Goal: Contribute content: Add original content to the website for others to see

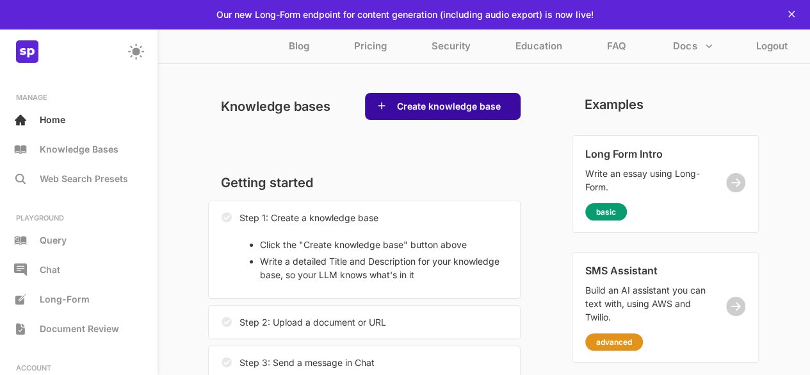
click at [433, 111] on button "Create knowledge base" at bounding box center [448, 106] width 111 height 13
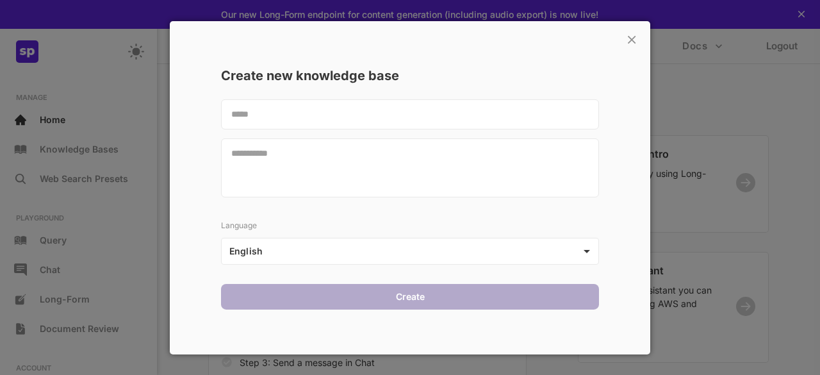
click at [332, 113] on textarea at bounding box center [410, 114] width 378 height 30
click at [315, 116] on textarea at bounding box center [410, 114] width 378 height 30
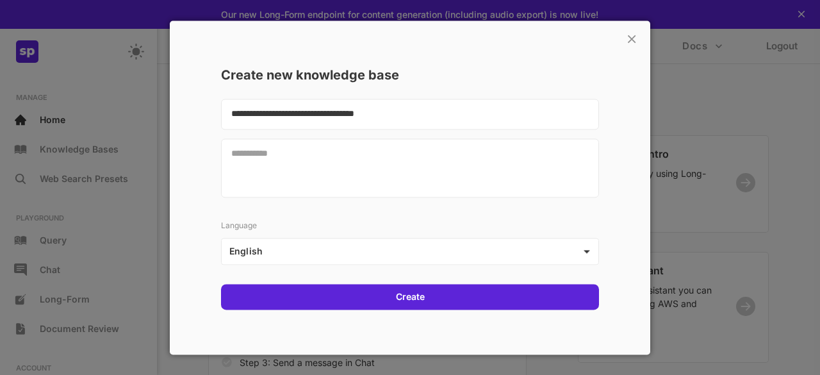
type textarea "**********"
click at [299, 167] on textarea at bounding box center [410, 167] width 378 height 59
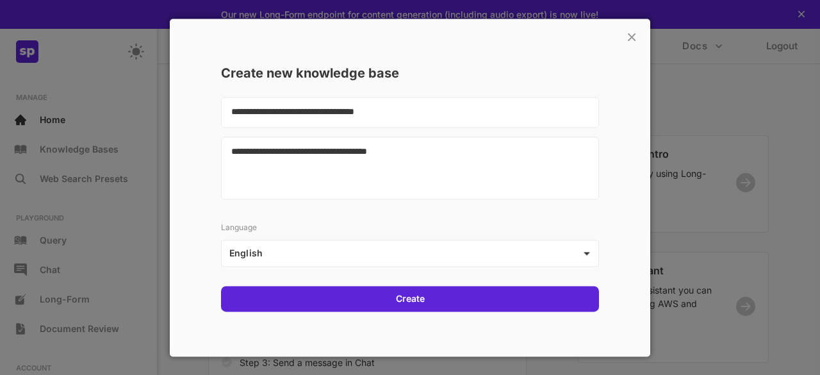
click at [276, 150] on textarea "**********" at bounding box center [410, 167] width 378 height 63
click at [425, 156] on textarea "**********" at bounding box center [410, 167] width 378 height 63
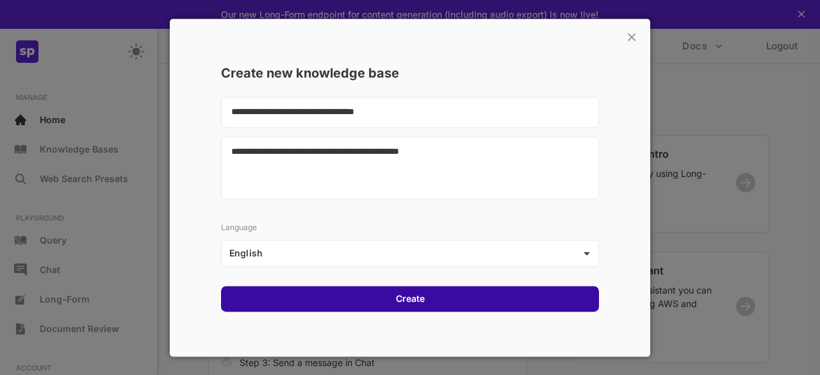
type textarea "**********"
click at [409, 296] on button "Create" at bounding box center [410, 298] width 36 height 13
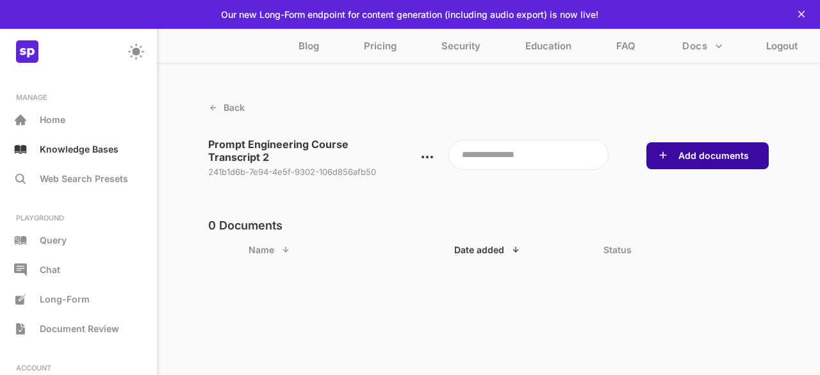
click at [725, 154] on button "Add documents" at bounding box center [713, 155] width 78 height 13
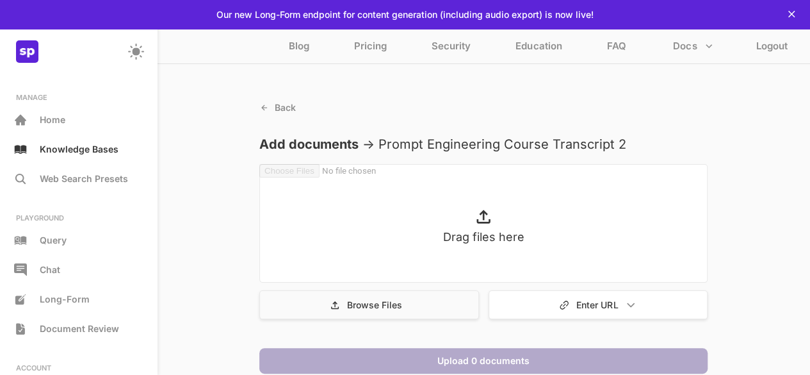
click at [406, 305] on div "Browse Files" at bounding box center [369, 304] width 220 height 29
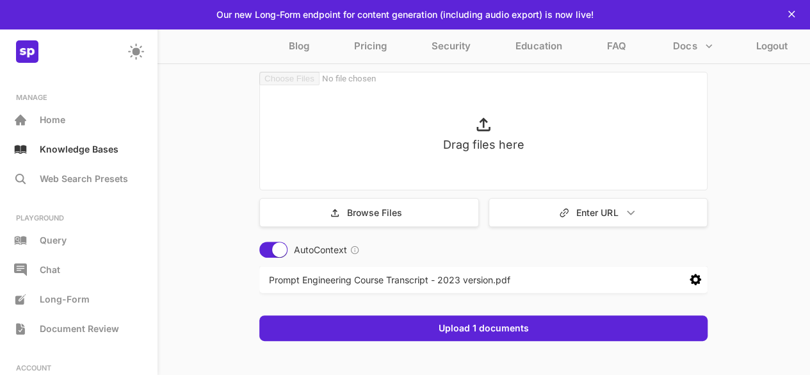
scroll to position [95, 0]
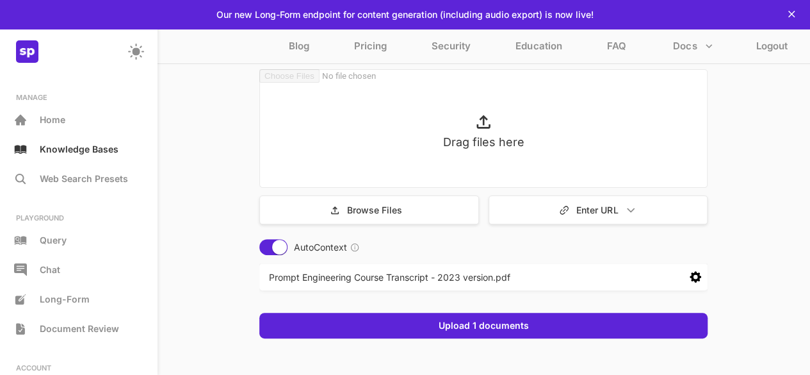
click at [354, 245] on icon at bounding box center [354, 247] width 1 height 4
click at [699, 277] on icon at bounding box center [696, 277] width 12 height 12
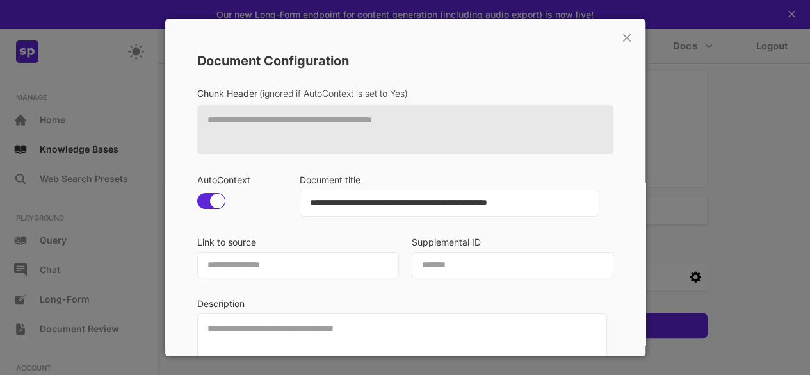
click at [667, 282] on div "**********" at bounding box center [405, 187] width 810 height 375
click at [680, 147] on div "**********" at bounding box center [405, 187] width 810 height 375
click at [620, 40] on p "×" at bounding box center [626, 36] width 12 height 22
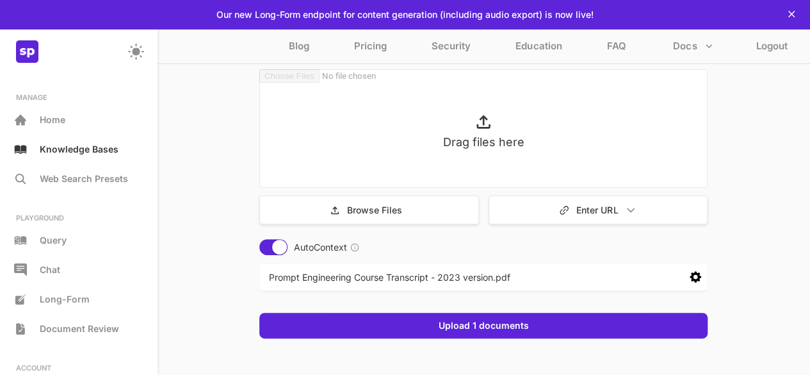
click at [352, 244] on icon at bounding box center [354, 247] width 9 height 9
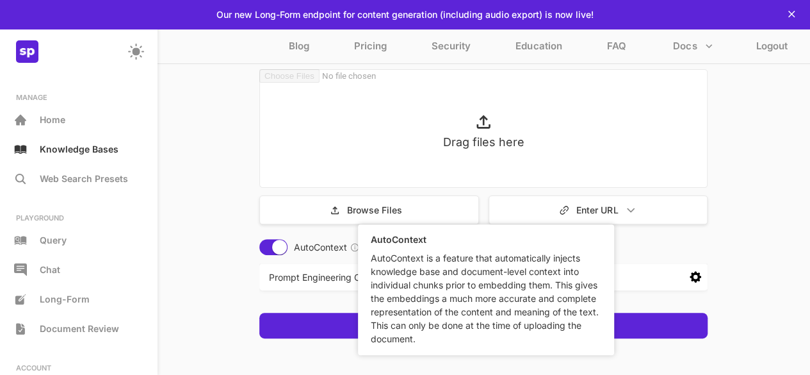
click at [352, 244] on icon at bounding box center [354, 247] width 9 height 9
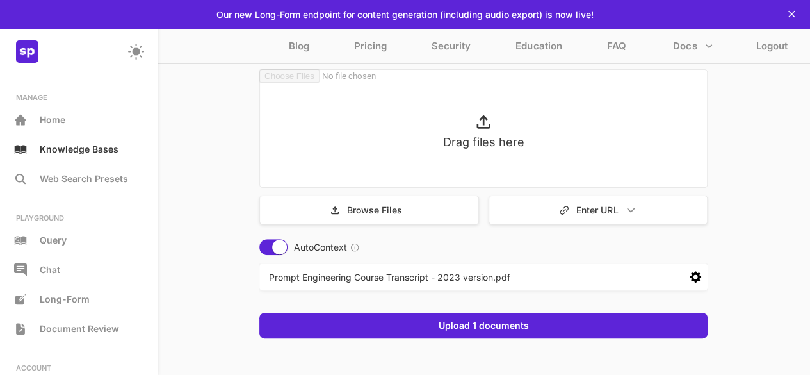
click at [692, 276] on icon at bounding box center [696, 277] width 12 height 12
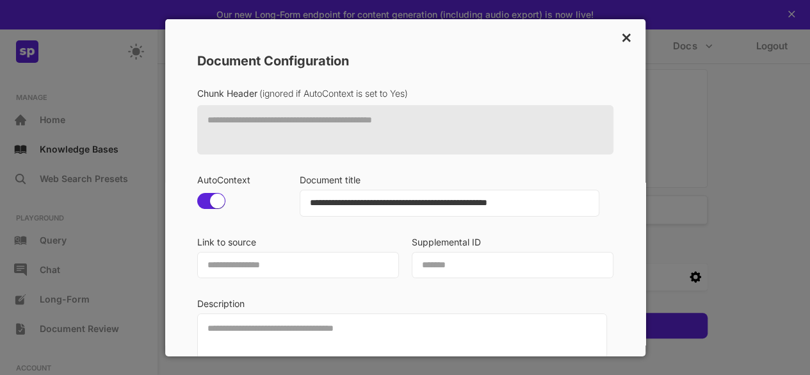
click at [620, 44] on p "×" at bounding box center [626, 36] width 12 height 22
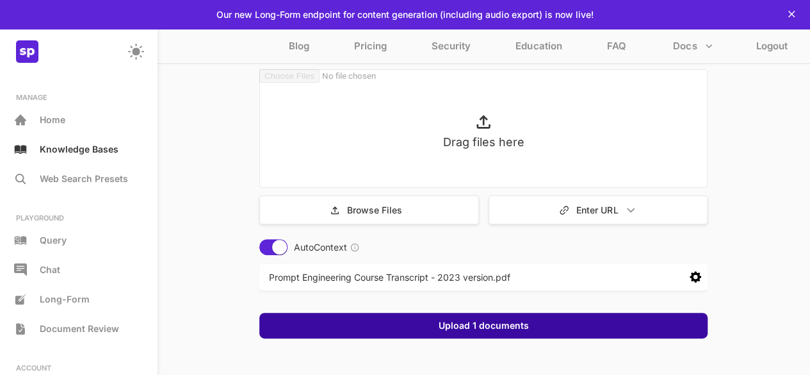
click at [554, 320] on div "Upload 1 documents" at bounding box center [483, 325] width 448 height 26
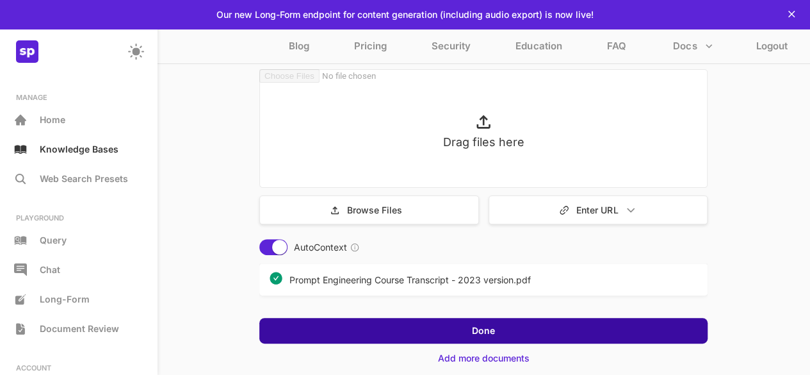
click at [516, 331] on div "Done" at bounding box center [483, 331] width 448 height 26
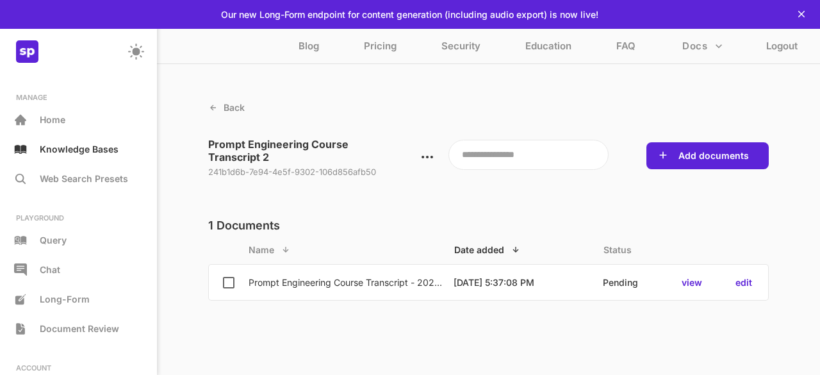
click at [698, 277] on p "view" at bounding box center [691, 282] width 20 height 11
click at [693, 286] on p "view" at bounding box center [691, 282] width 20 height 11
click at [689, 281] on p "view" at bounding box center [691, 282] width 20 height 11
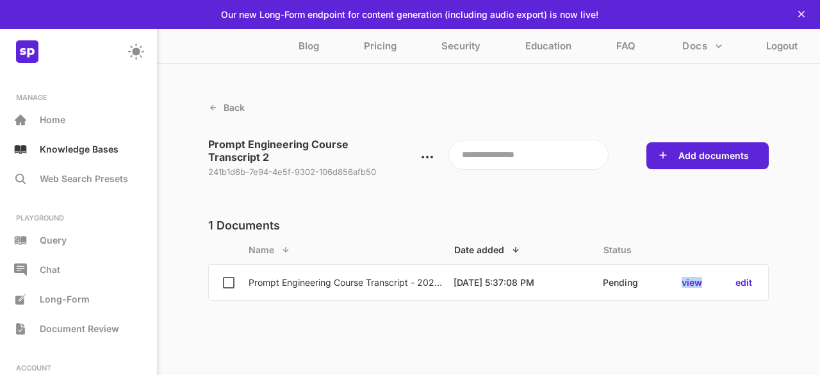
click at [689, 281] on p "view" at bounding box center [691, 282] width 20 height 11
click at [689, 280] on p "view" at bounding box center [691, 282] width 20 height 11
click at [693, 284] on p "view" at bounding box center [691, 282] width 20 height 11
click at [699, 280] on p "view" at bounding box center [691, 282] width 20 height 11
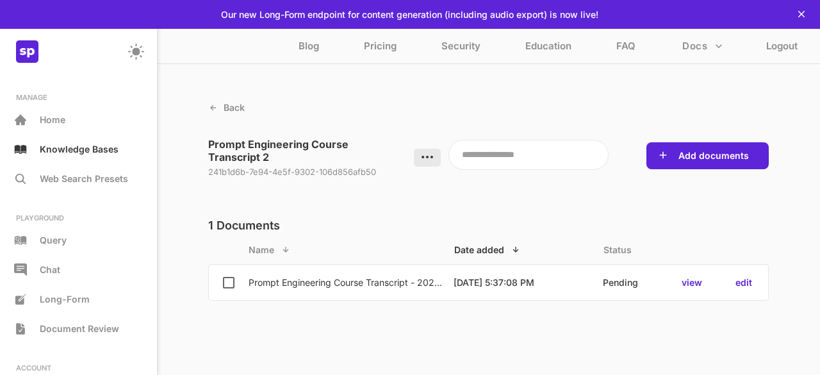
click at [420, 157] on icon at bounding box center [427, 157] width 14 height 14
click at [688, 280] on p "view" at bounding box center [691, 282] width 20 height 11
click at [56, 120] on p "Home" at bounding box center [53, 119] width 26 height 11
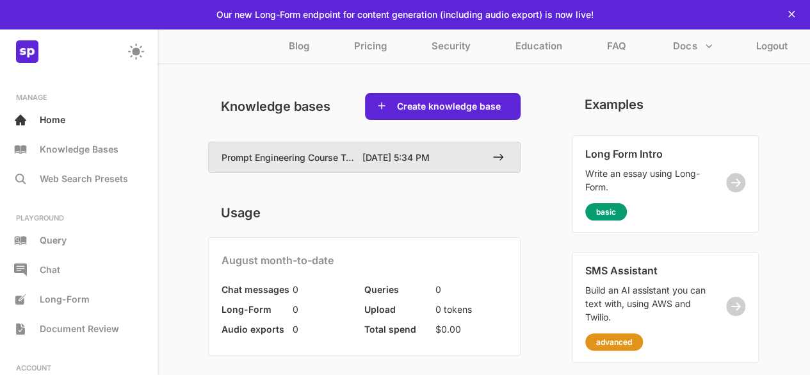
click at [357, 163] on div "Prompt Engineering Course Transcript 2" at bounding box center [292, 157] width 141 height 17
click at [398, 154] on p "[DATE] 5:34 PM" at bounding box center [412, 157] width 101 height 11
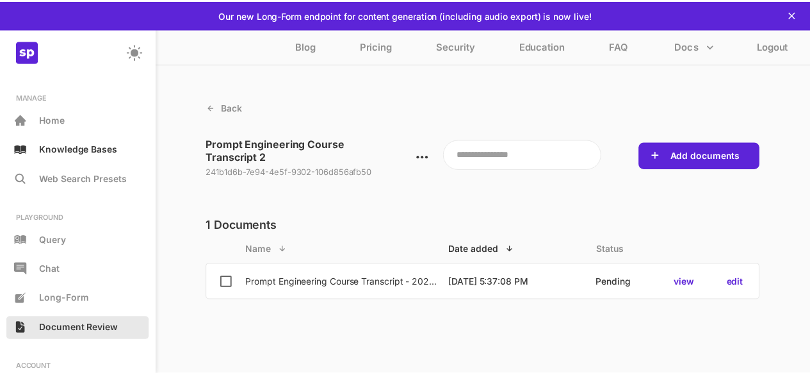
scroll to position [117, 0]
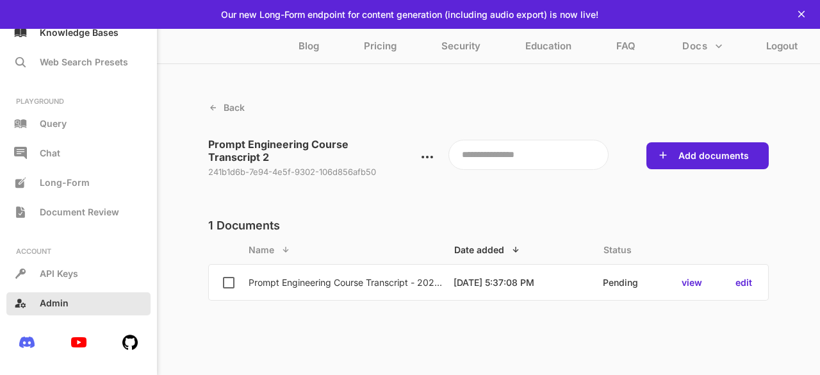
click at [55, 300] on p "Admin" at bounding box center [54, 302] width 29 height 11
